Goal: Go to known website: Access a specific website the user already knows

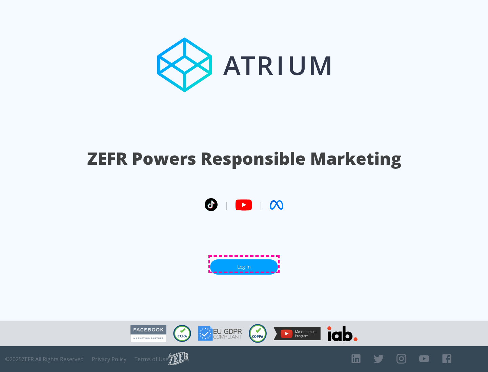
click at [244, 264] on link "Log In" at bounding box center [244, 267] width 68 height 15
